Goal: Find specific page/section: Find specific page/section

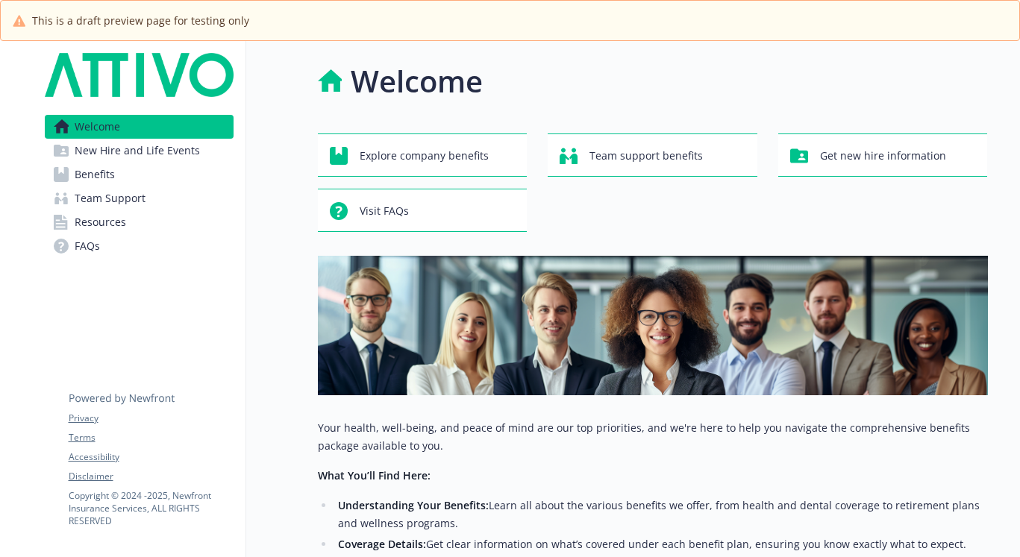
click at [113, 75] on img at bounding box center [139, 75] width 189 height 44
click at [99, 116] on span "Welcome" at bounding box center [98, 127] width 46 height 24
click at [225, 294] on div "Welcome New Hire and Life Events Benefits Team Support Resources FAQs Privacy T…" at bounding box center [139, 523] width 213 height 965
